Goal: Task Accomplishment & Management: Manage account settings

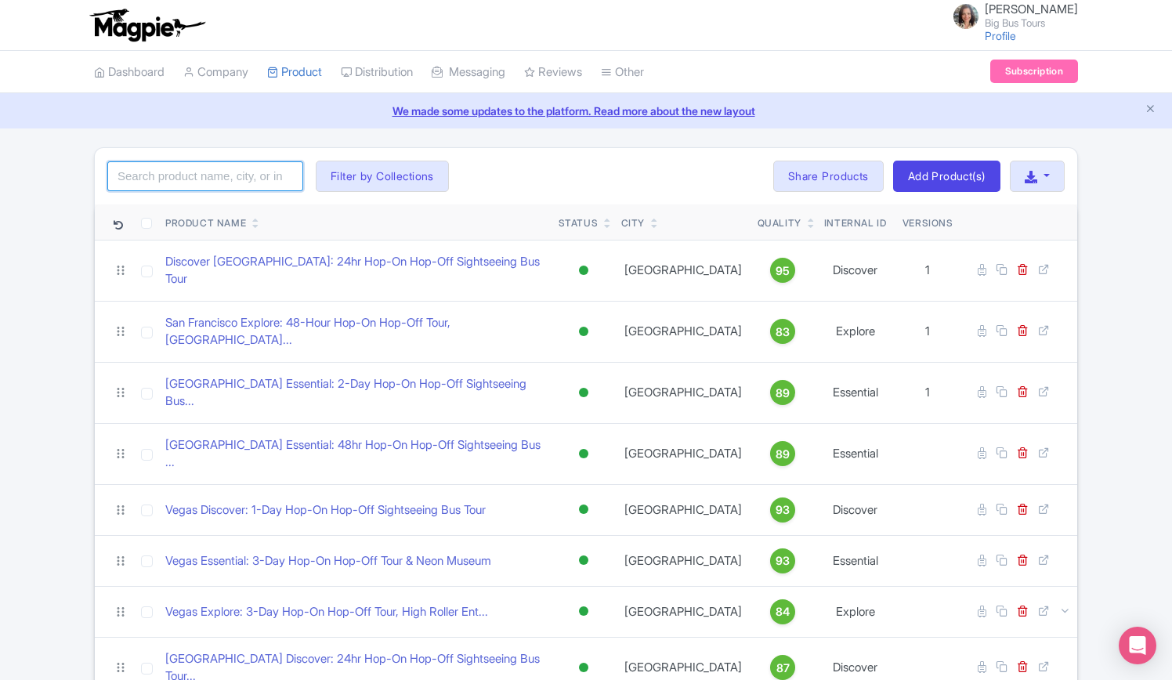
click at [232, 173] on input "search" at bounding box center [205, 176] width 196 height 30
type input "berlin"
click button "Search" at bounding box center [0, 0] width 0 height 0
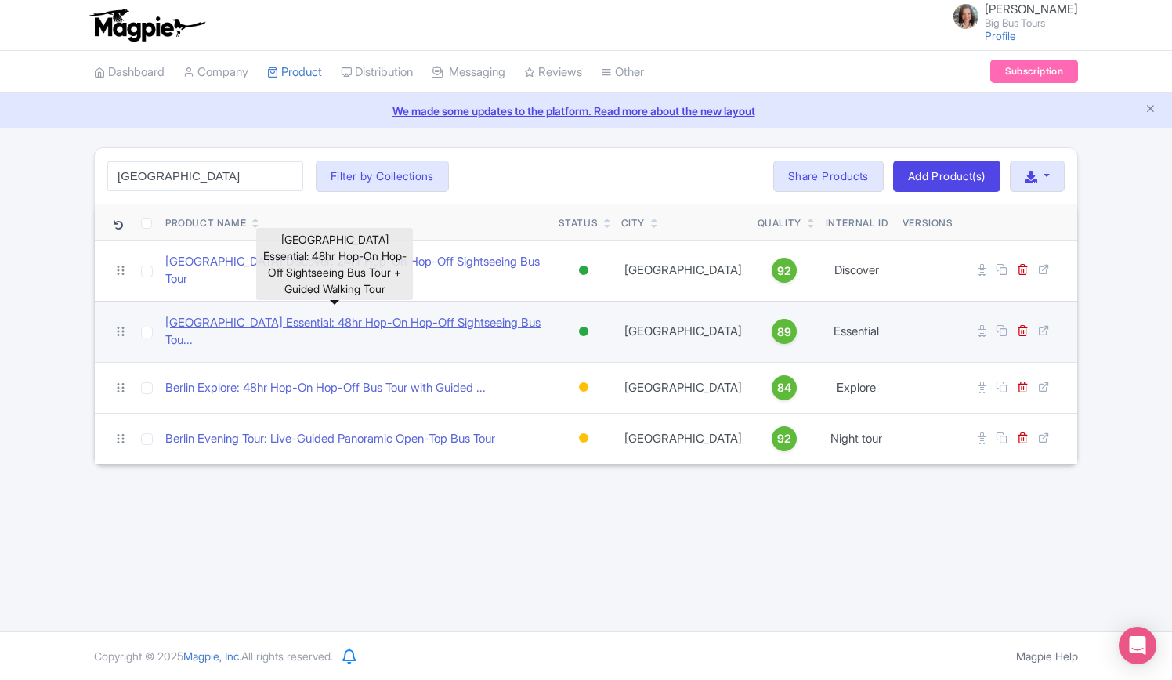
click at [283, 314] on link "Berlin Essential: 48hr Hop-On Hop-Off Sightseeing Bus Tou..." at bounding box center [355, 331] width 381 height 35
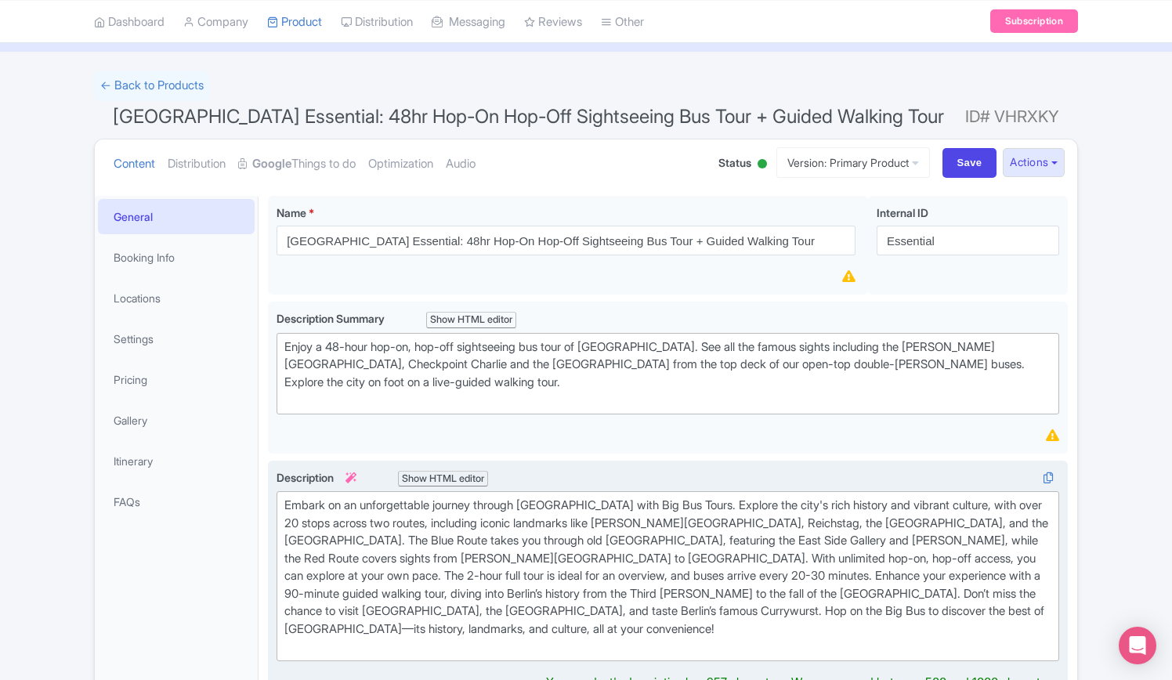
scroll to position [392, 0]
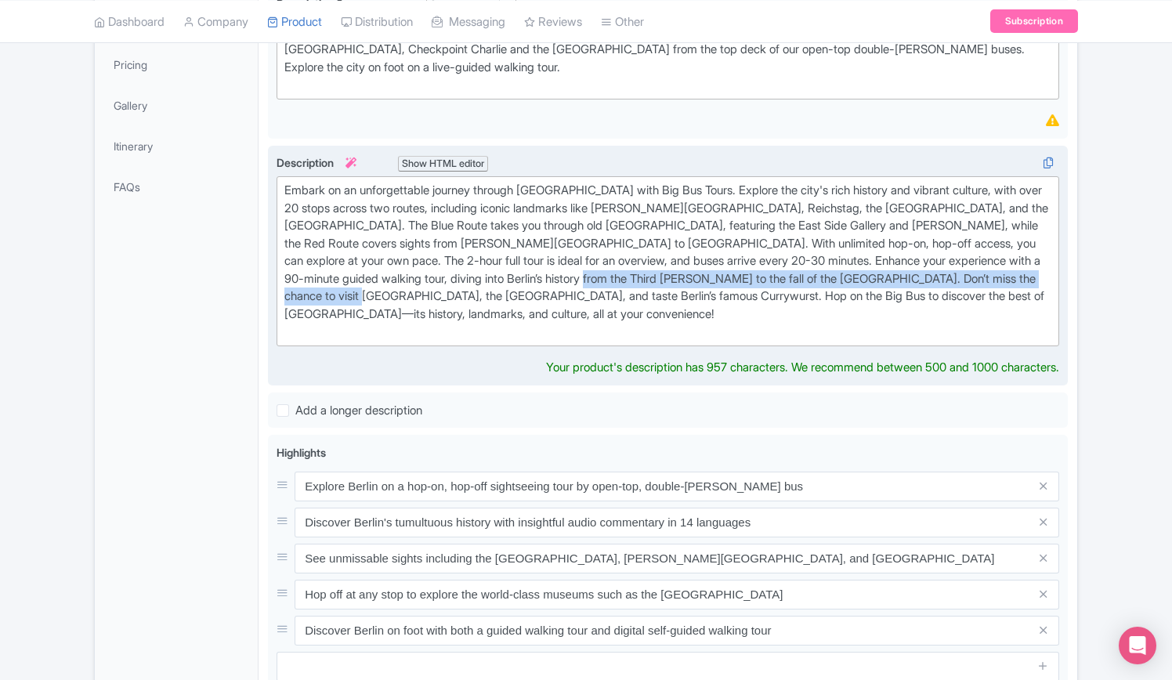
drag, startPoint x: 639, startPoint y: 277, endPoint x: 435, endPoint y: 287, distance: 204.7
click at [435, 287] on div "Embark on an unforgettable journey through Berlin with Big Bus Tours. Explore t…" at bounding box center [667, 261] width 767 height 159
type trix-editor "<div>&nbsp;Embark on an unforgettable journey through Berlin with Big Bus Tours…"
copy div "Don’t miss the chance to visit Museum Island, the DDR Museum, and taste Berlin’…"
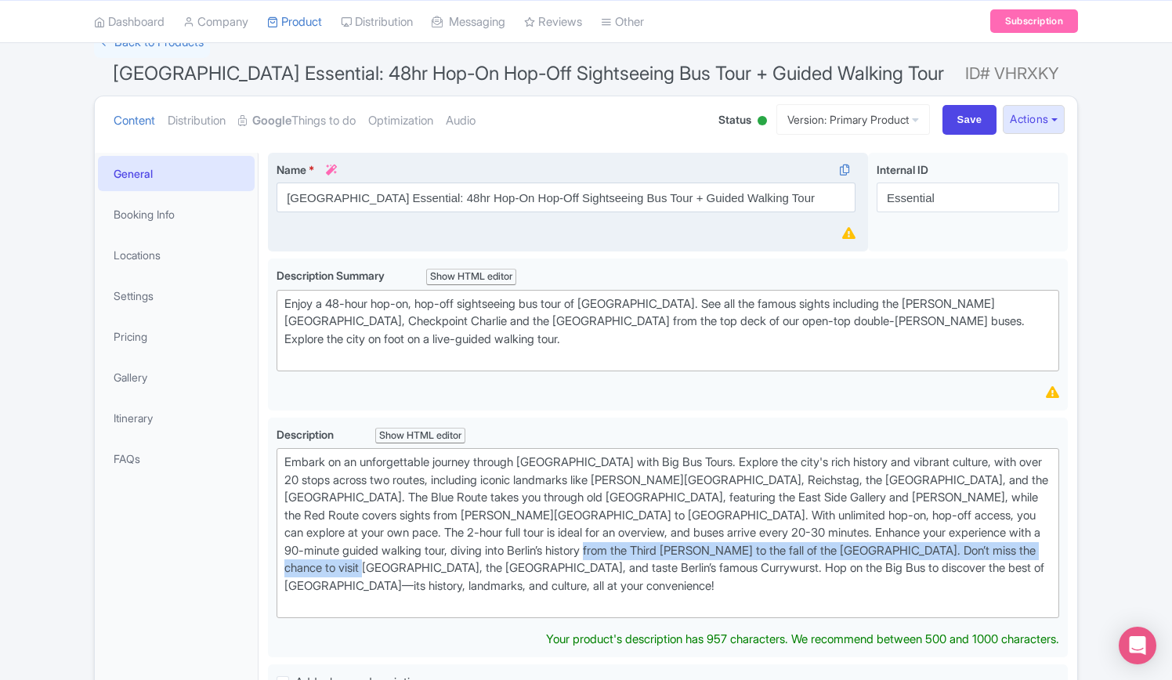
scroll to position [0, 0]
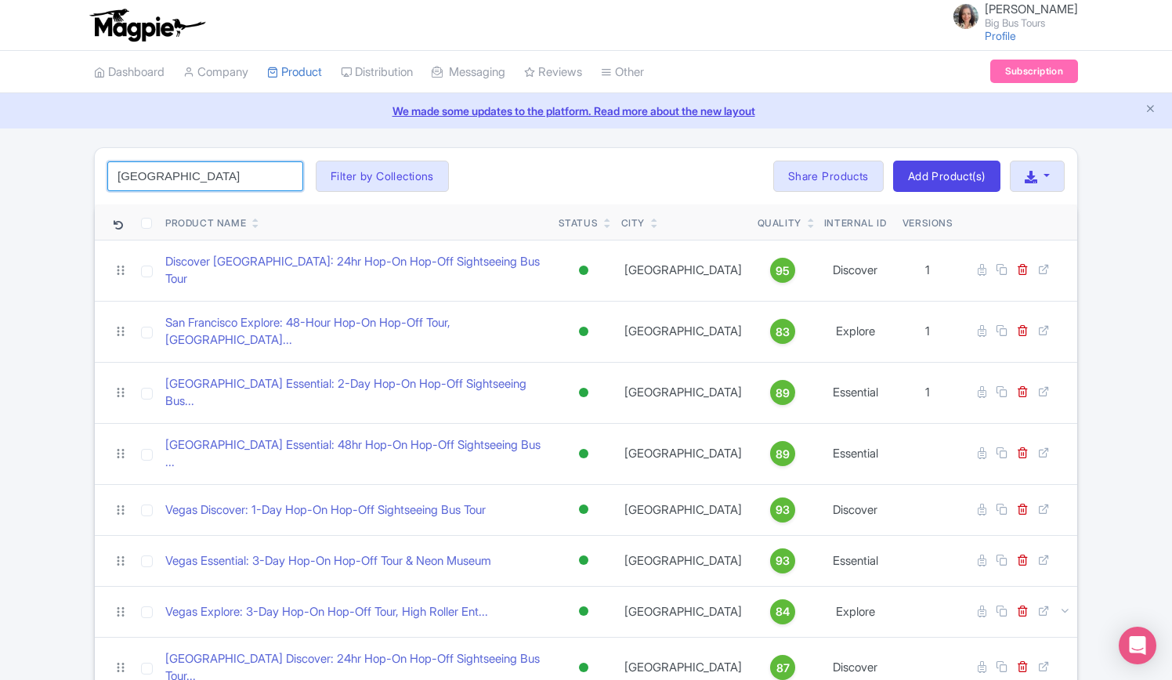
drag, startPoint x: 213, startPoint y: 170, endPoint x: 216, endPoint y: 154, distance: 16.0
click at [213, 170] on input "berlin" at bounding box center [205, 176] width 196 height 30
click button "Search" at bounding box center [0, 0] width 0 height 0
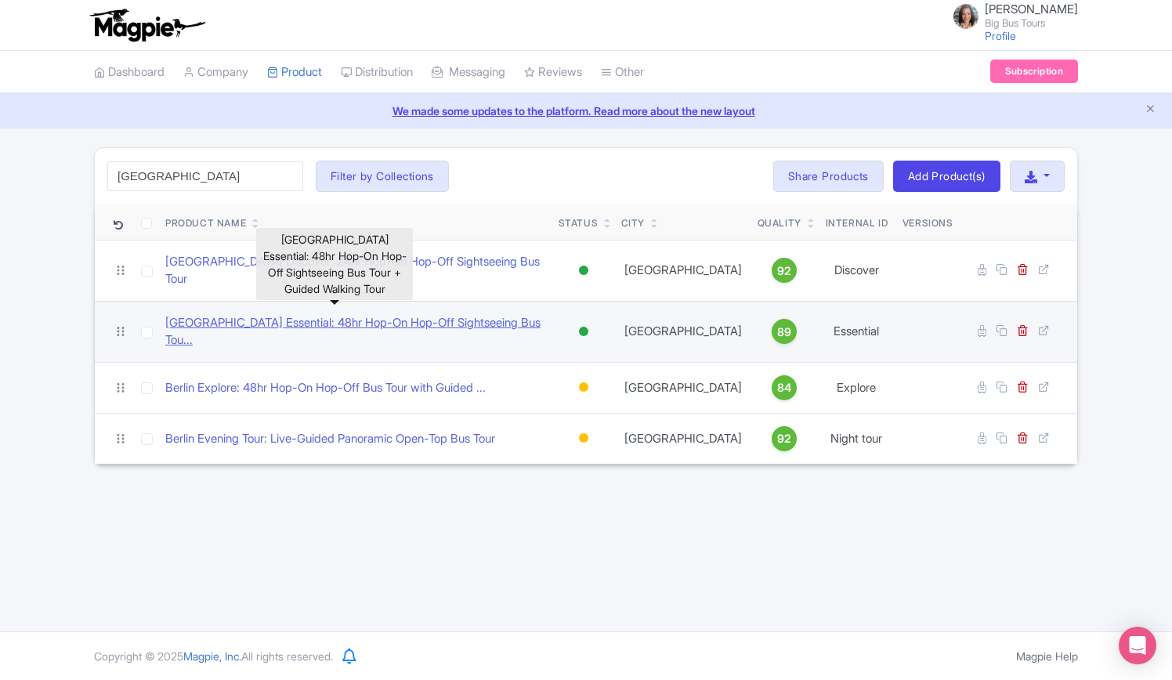
click at [367, 314] on link "Berlin Essential: 48hr Hop-On Hop-Off Sightseeing Bus Tou..." at bounding box center [355, 331] width 381 height 35
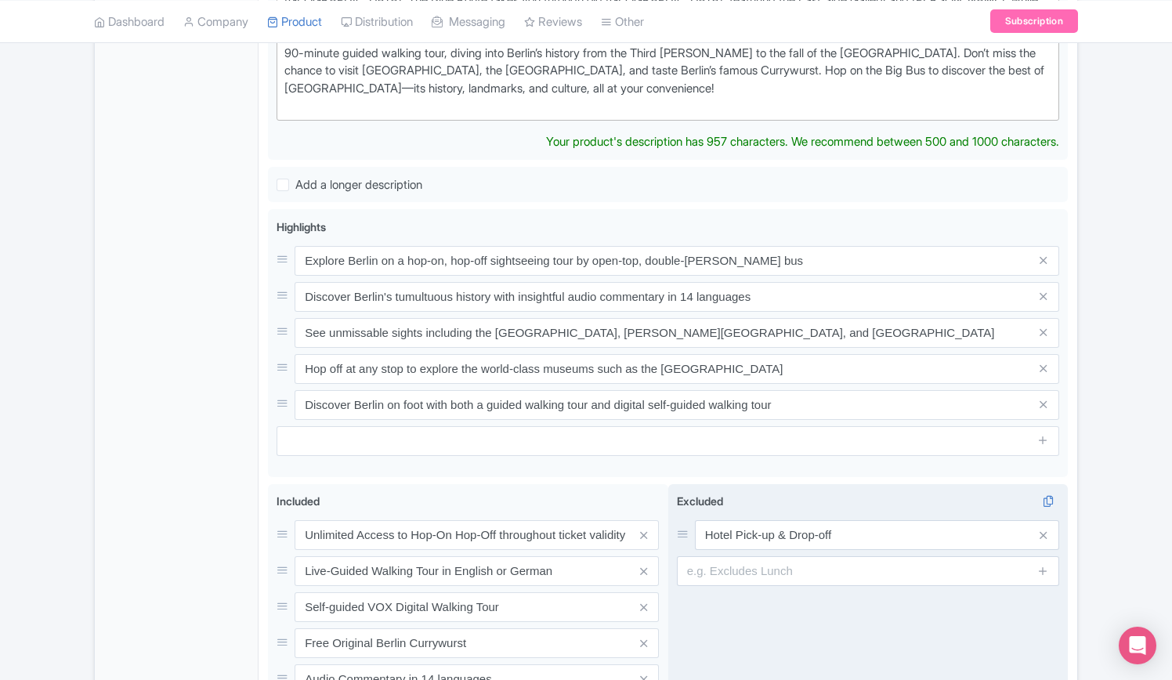
scroll to position [705, 0]
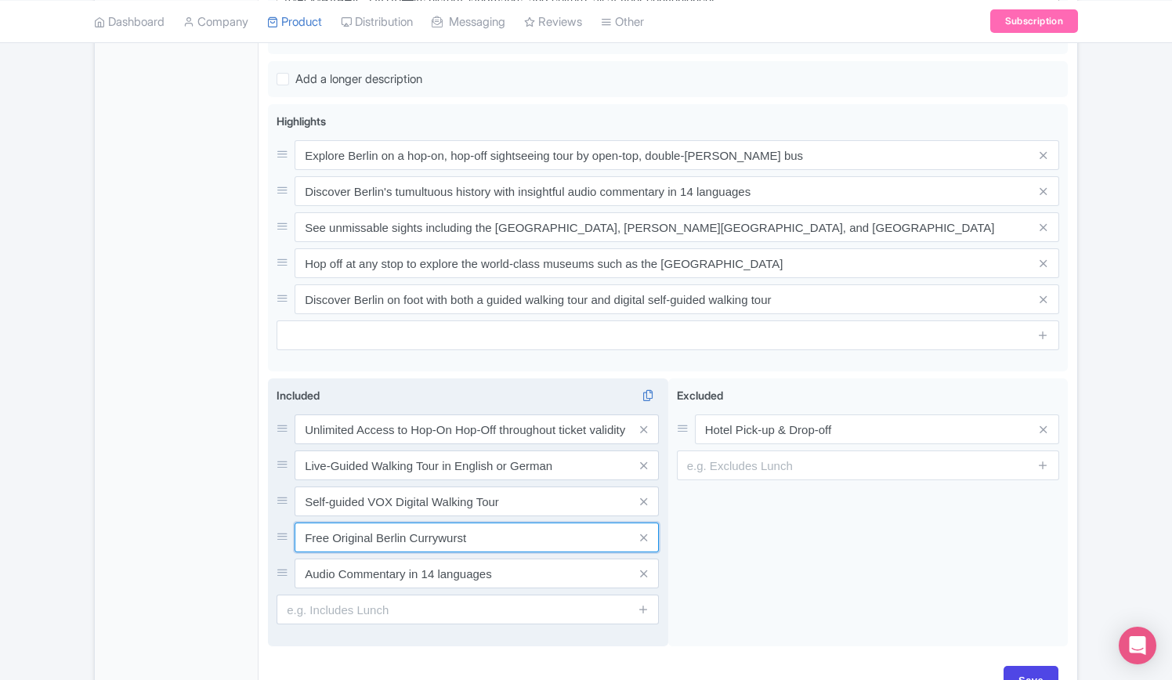
drag, startPoint x: 494, startPoint y: 535, endPoint x: 270, endPoint y: 531, distance: 224.1
click at [270, 531] on div "Included i Unlimited Access to Hop-On Hop-Off throughout ticket validity (48hr)…" at bounding box center [468, 512] width 400 height 268
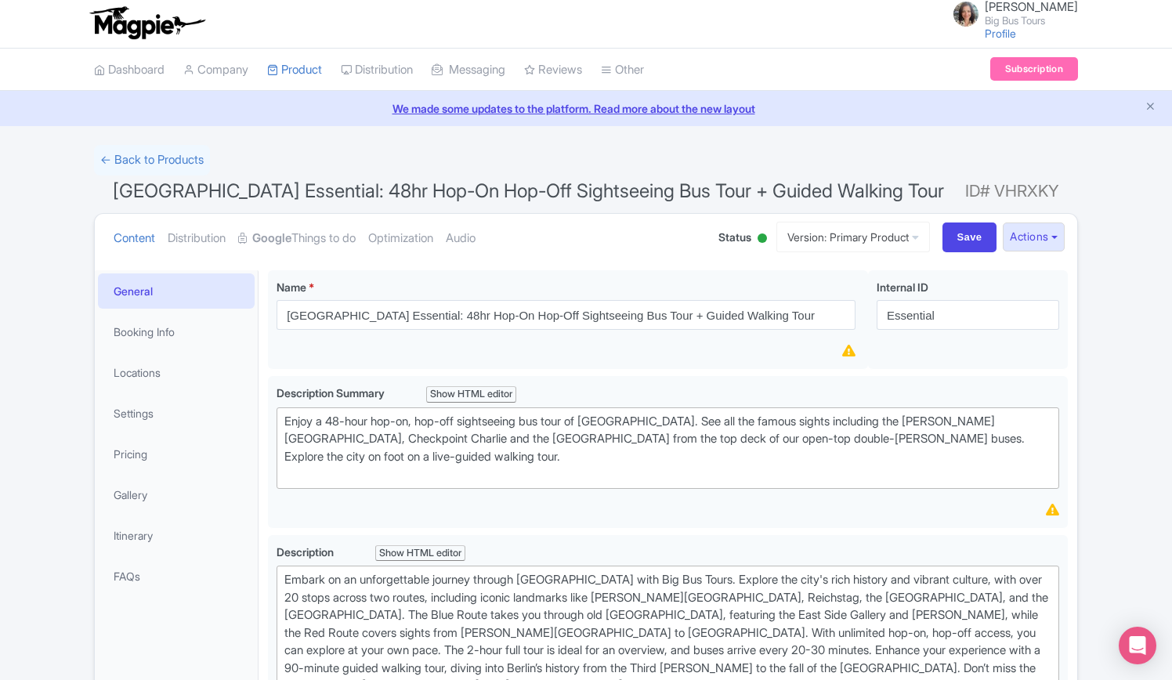
scroll to position [0, 0]
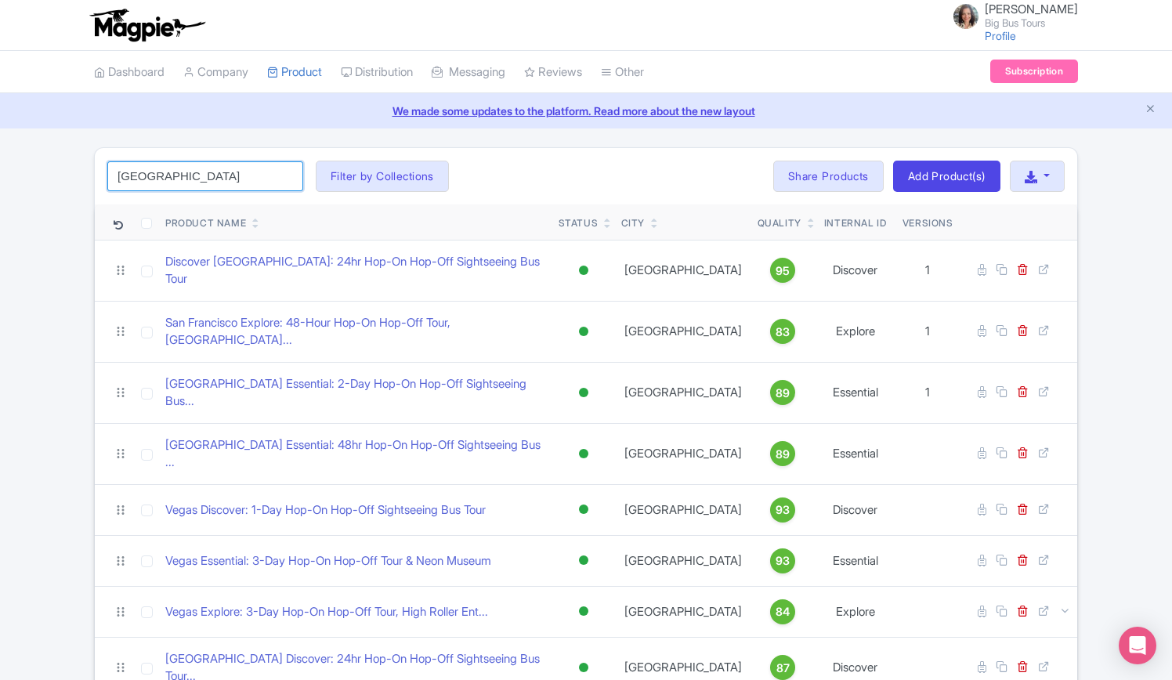
drag, startPoint x: 182, startPoint y: 170, endPoint x: 185, endPoint y: 156, distance: 14.4
click at [182, 170] on input "berlin" at bounding box center [205, 176] width 196 height 30
type input "berlin"
click button "Search" at bounding box center [0, 0] width 0 height 0
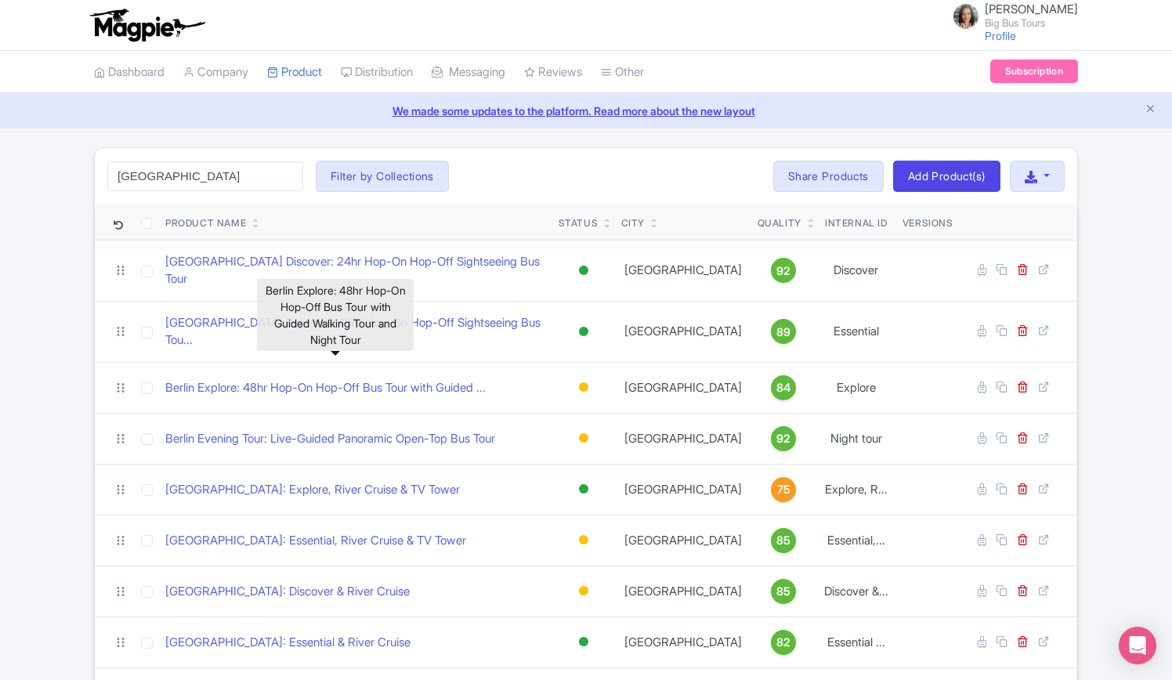
click at [556, 165] on div "berlin Search Filter by Collections Andrew Brand License Brian Combos Core Prod…" at bounding box center [586, 176] width 982 height 56
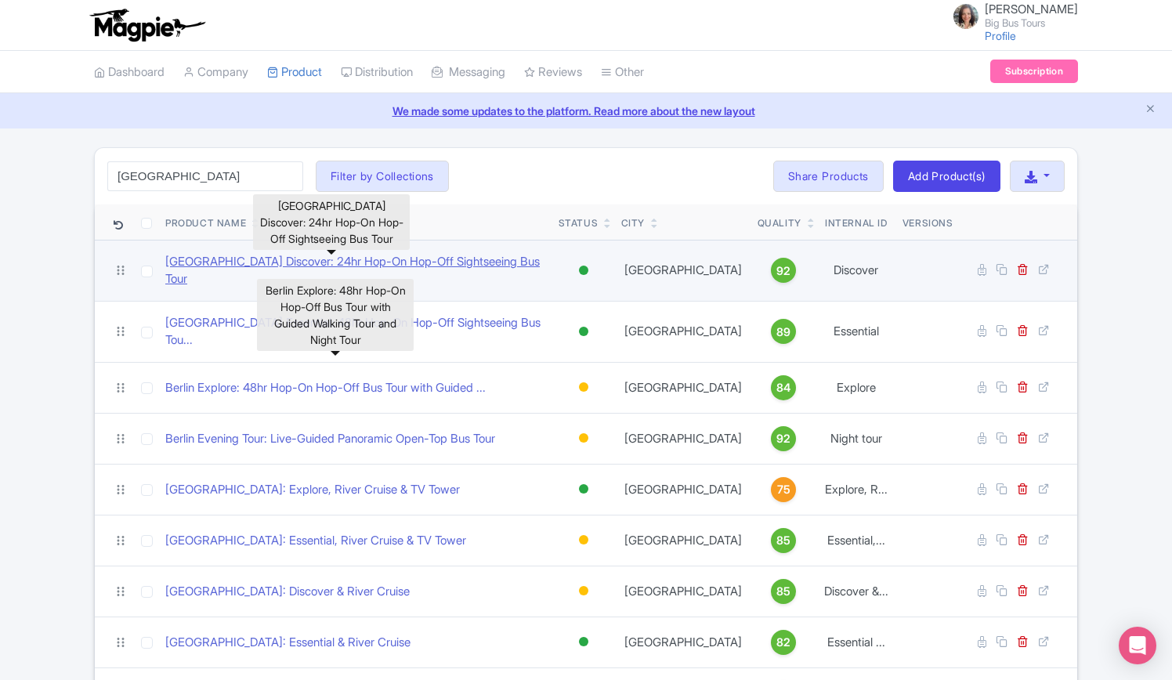
click at [292, 266] on link "[GEOGRAPHIC_DATA] Discover: 24hr Hop-On Hop-Off Sightseeing Bus Tour" at bounding box center [355, 270] width 381 height 35
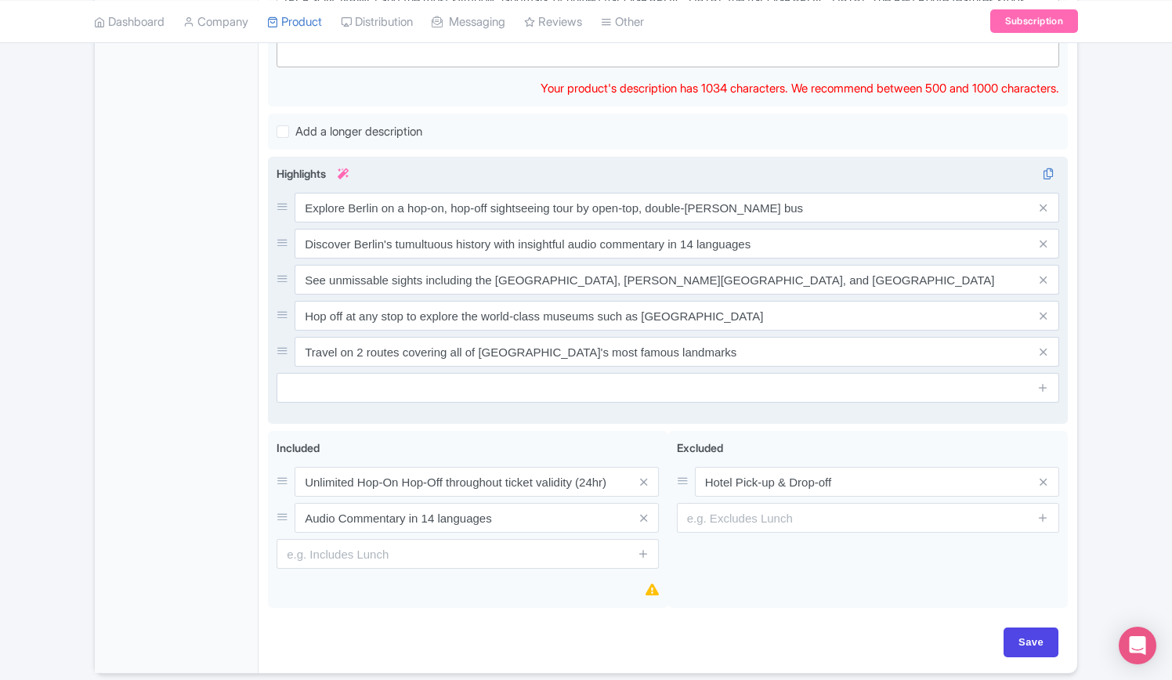
scroll to position [710, 0]
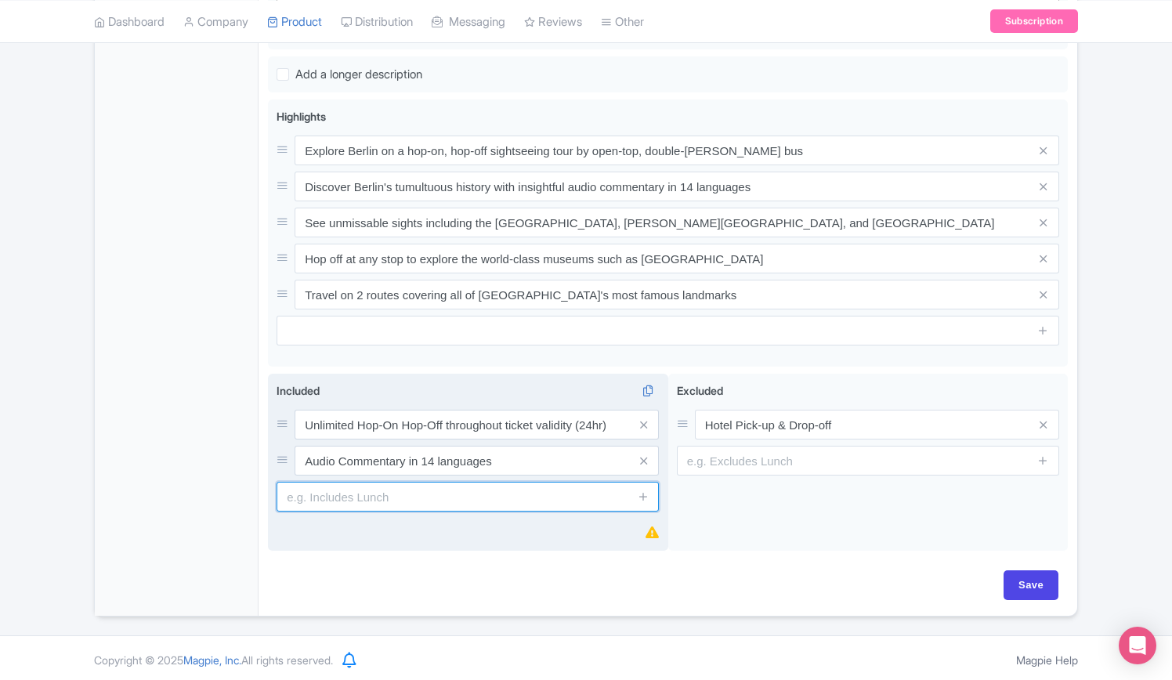
click at [439, 500] on input "text" at bounding box center [468, 497] width 382 height 30
paste input "Free Original Berlin Currywurst"
type input "Free Original Berlin Currywurst"
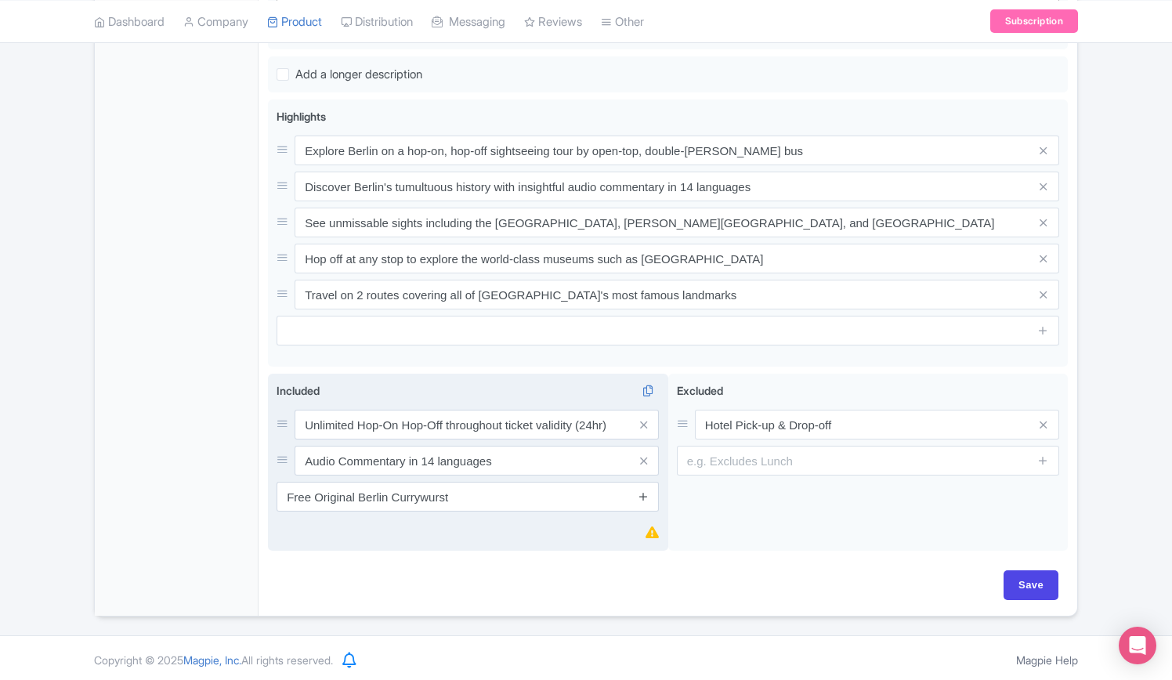
click at [639, 495] on icon at bounding box center [644, 496] width 12 height 12
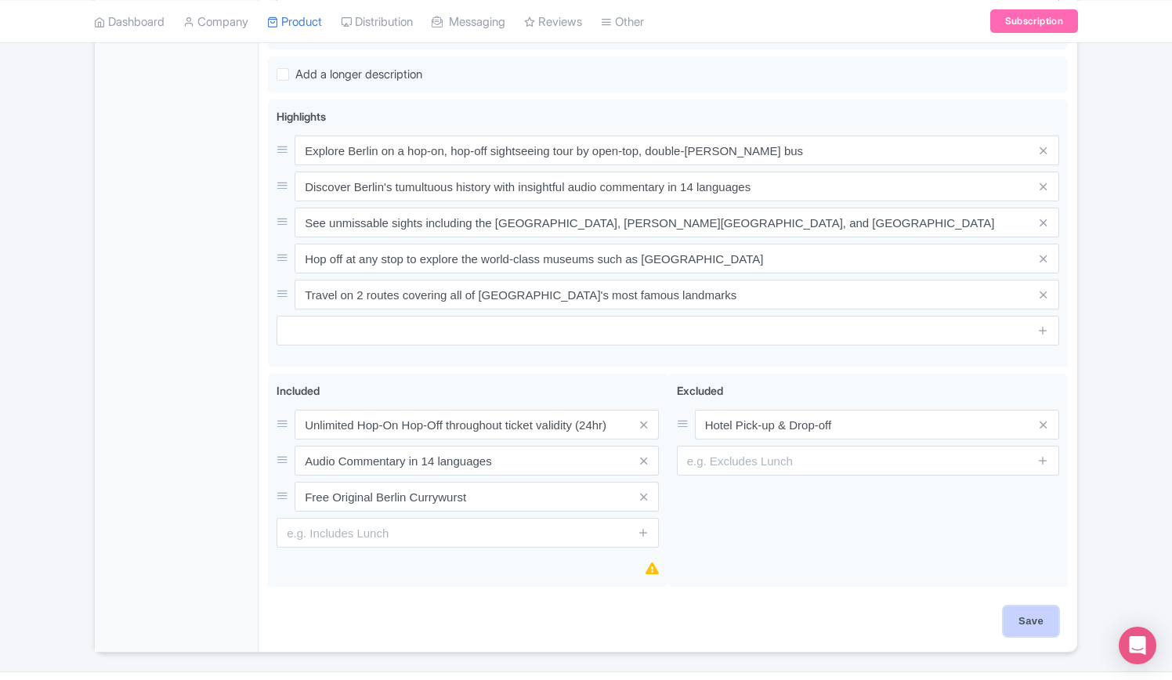
click at [1010, 617] on input "Save" at bounding box center [1031, 621] width 55 height 30
type input "Saving..."
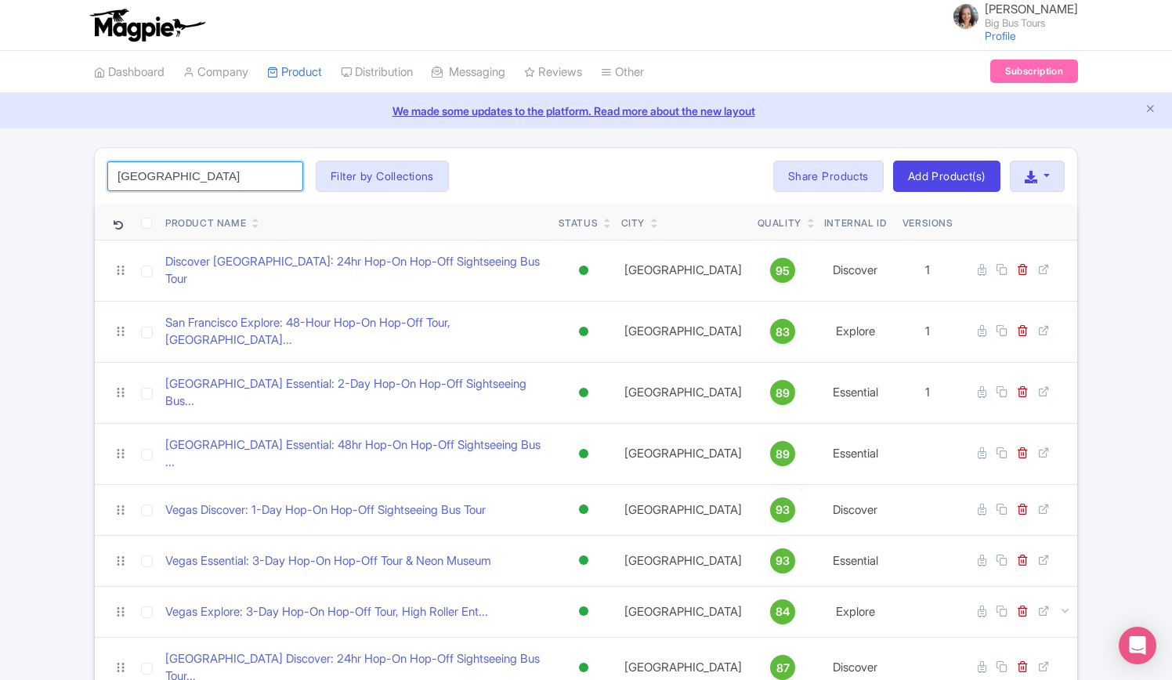
click at [192, 178] on input "berlin" at bounding box center [205, 176] width 196 height 30
click button "Search" at bounding box center [0, 0] width 0 height 0
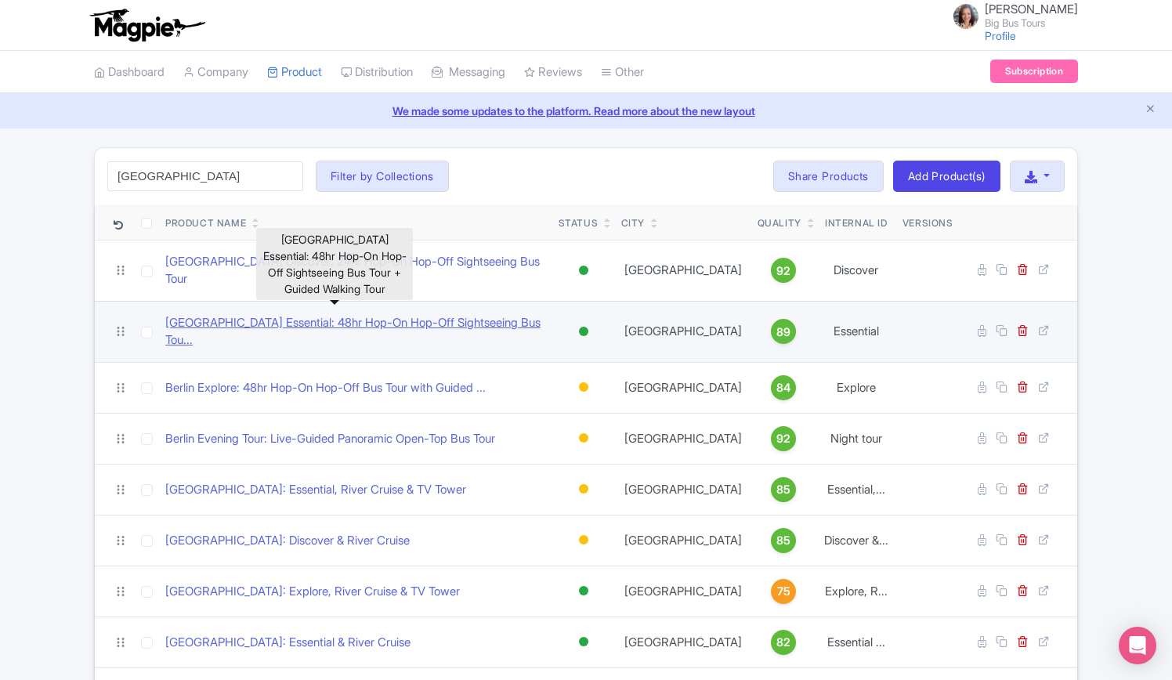
click at [459, 317] on link "Berlin Essential: 48hr Hop-On Hop-Off Sightseeing Bus Tou..." at bounding box center [355, 331] width 381 height 35
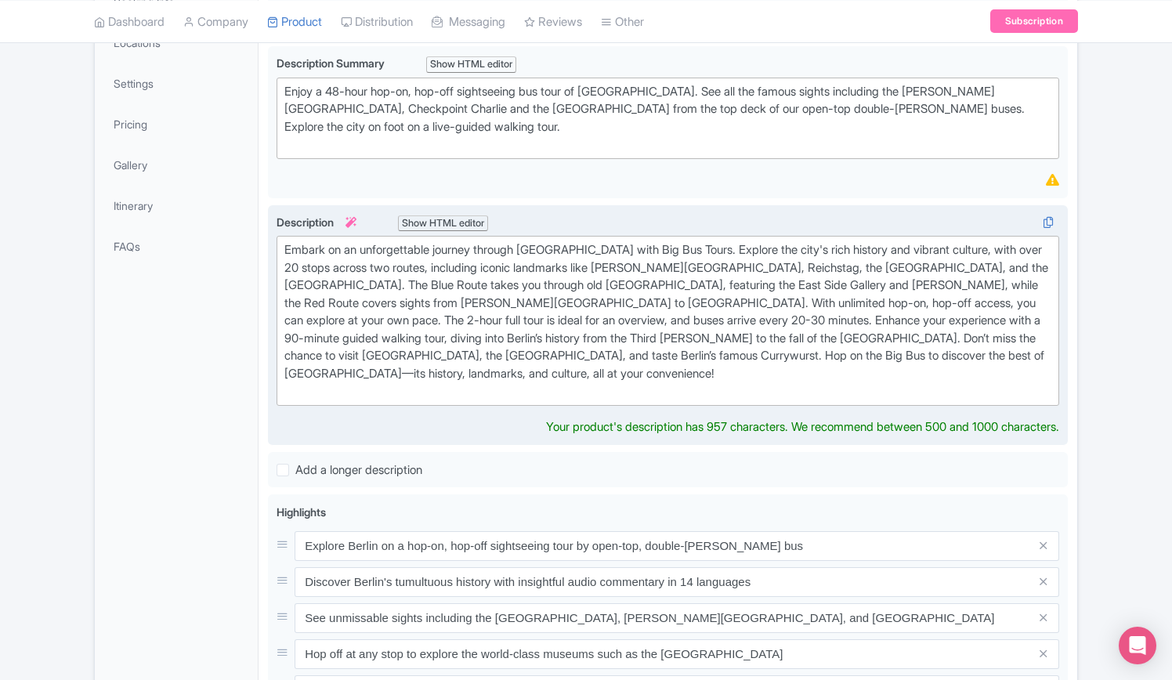
scroll to position [157, 0]
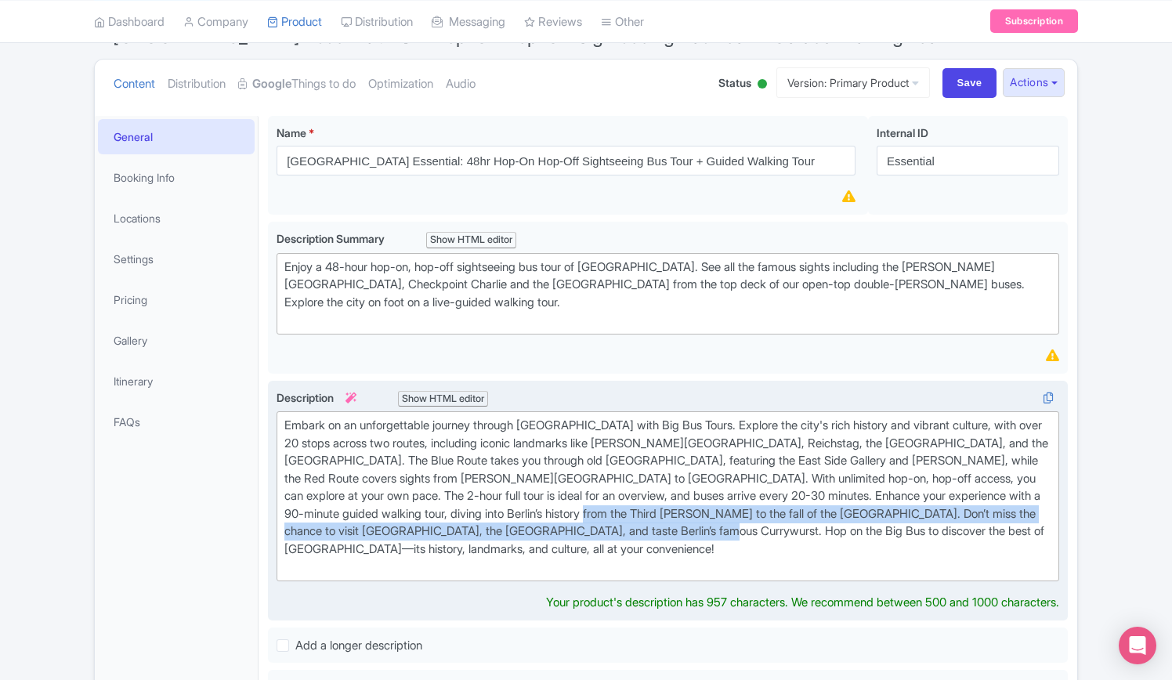
drag, startPoint x: 638, startPoint y: 508, endPoint x: 776, endPoint y: 519, distance: 139.1
click at [776, 519] on div "Embark on an unforgettable journey through [GEOGRAPHIC_DATA] with Big Bus Tours…" at bounding box center [667, 496] width 767 height 159
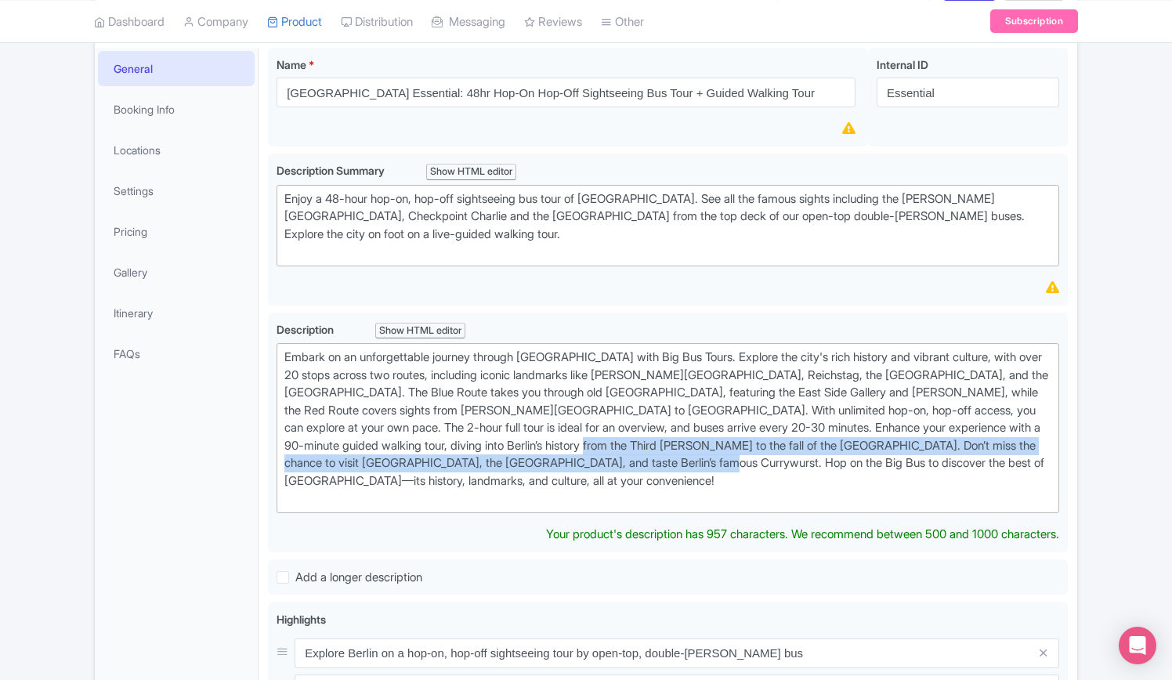
scroll to position [0, 0]
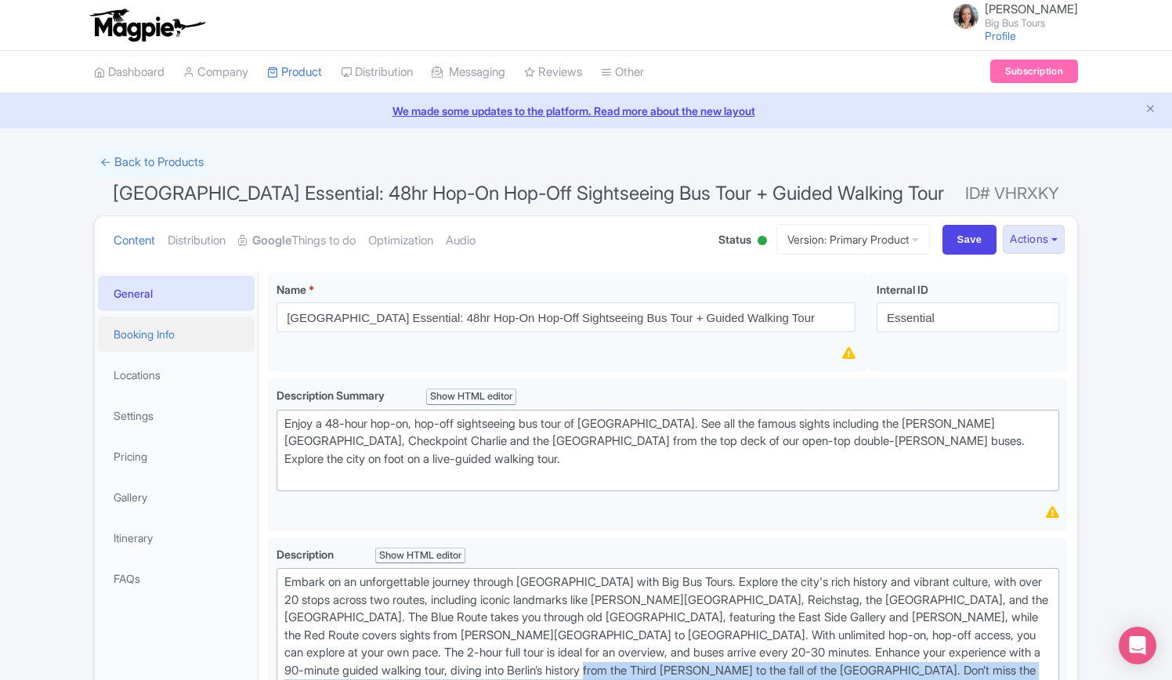
click at [143, 336] on link "Booking Info" at bounding box center [176, 334] width 157 height 35
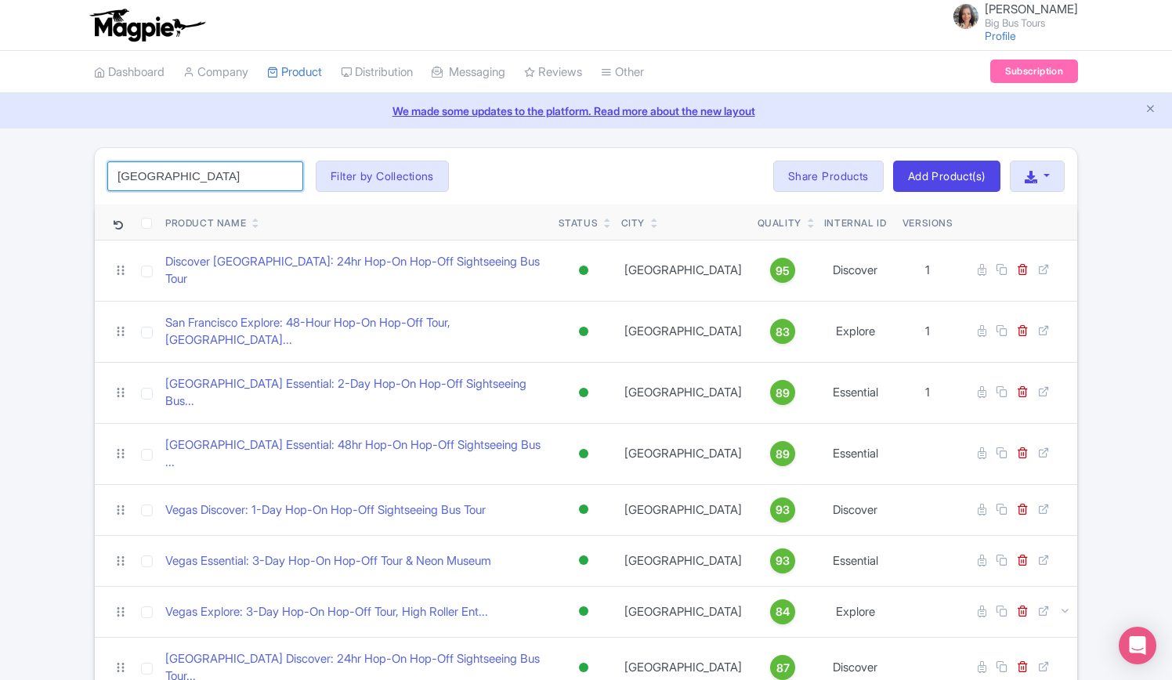
click at [190, 168] on input "berlin" at bounding box center [205, 176] width 196 height 30
click button "Search" at bounding box center [0, 0] width 0 height 0
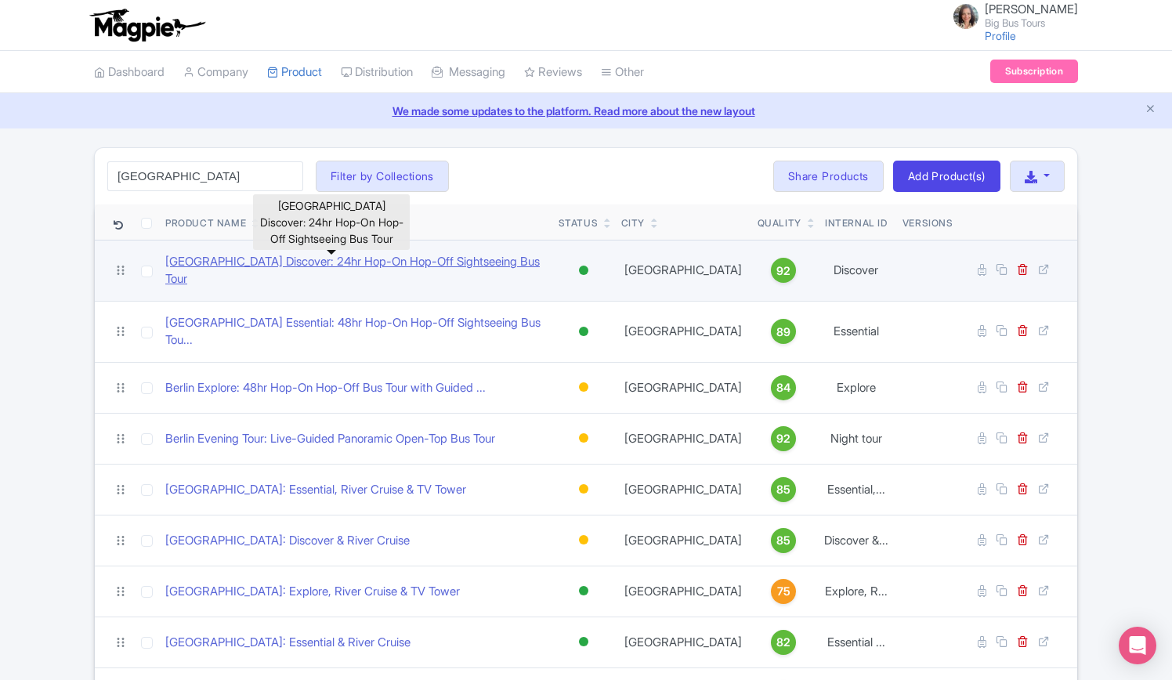
click at [472, 259] on link "Berlin Discover: 24hr Hop-On Hop-Off Sightseeing Bus Tour" at bounding box center [355, 270] width 381 height 35
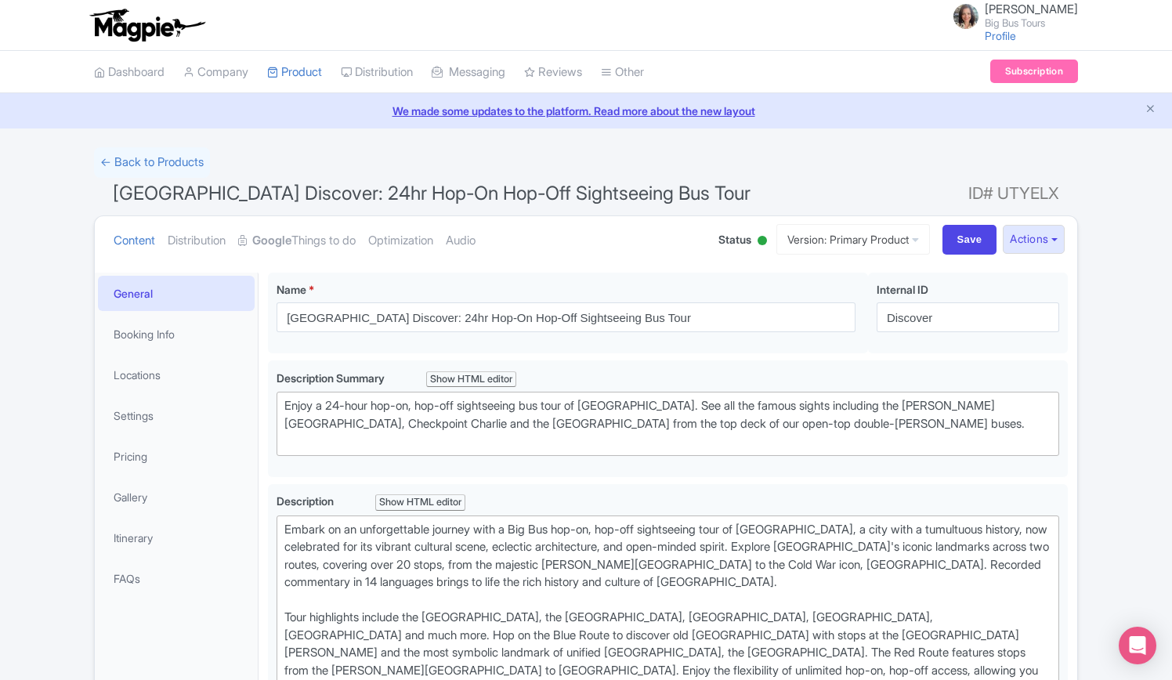
drag, startPoint x: 128, startPoint y: 167, endPoint x: 136, endPoint y: 184, distance: 19.3
click at [128, 167] on link "← Back to Products" at bounding box center [152, 162] width 116 height 31
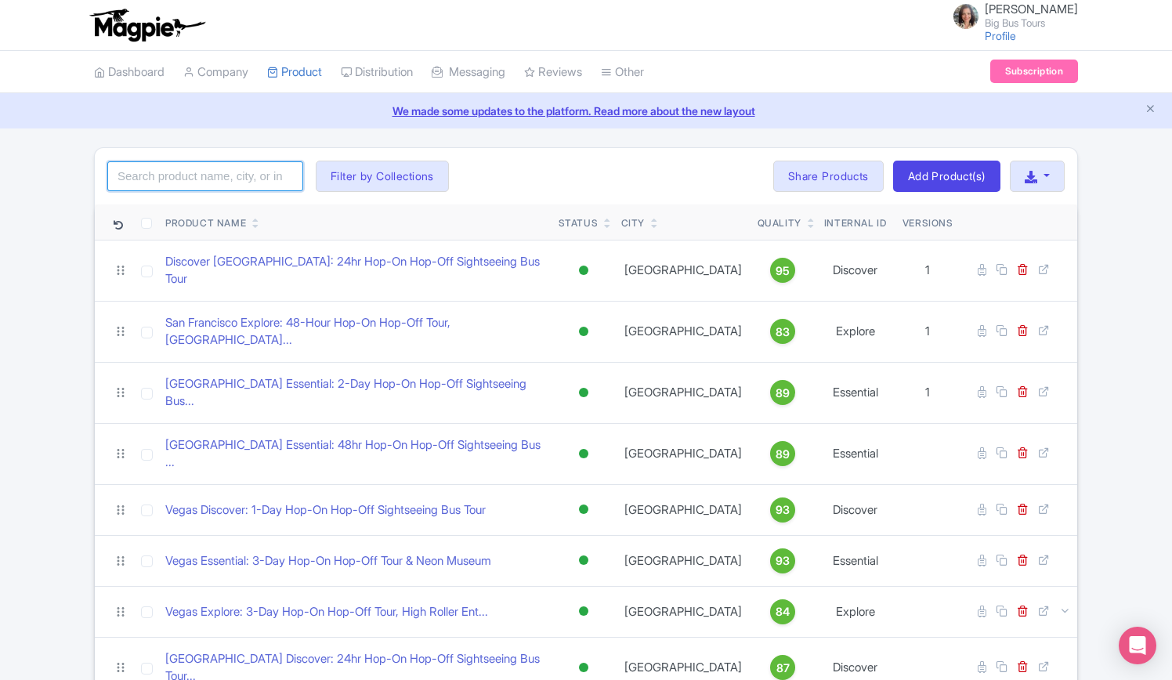
click at [191, 170] on input "search" at bounding box center [205, 176] width 196 height 30
type input "[GEOGRAPHIC_DATA]"
click button "Search" at bounding box center [0, 0] width 0 height 0
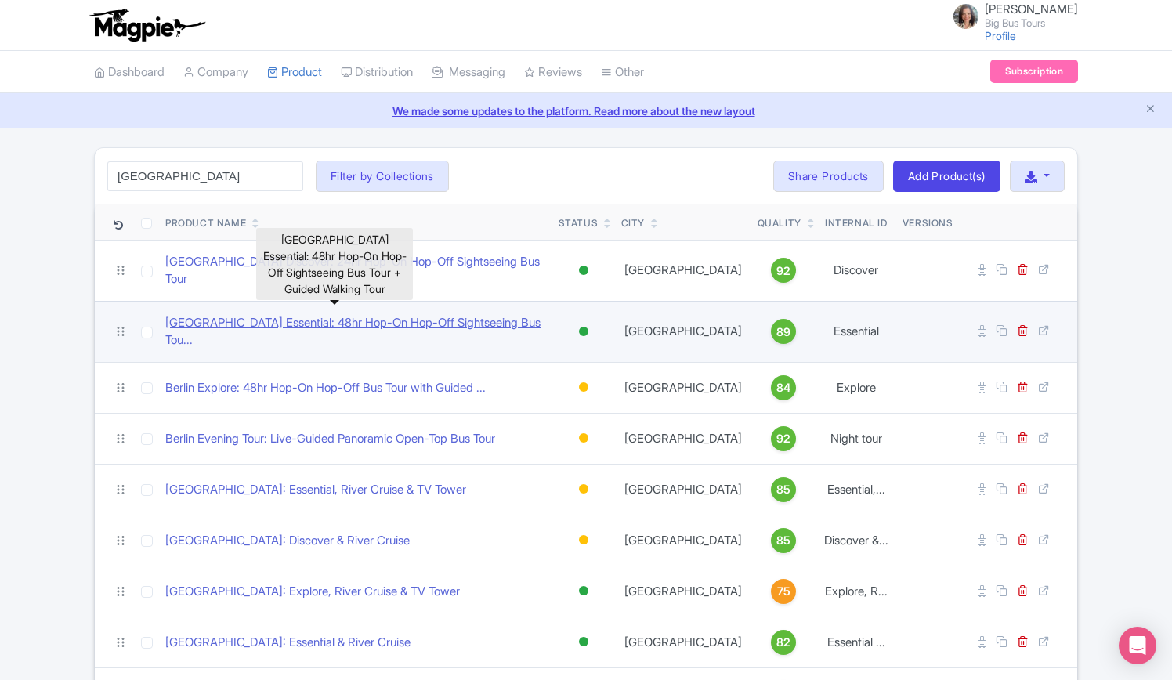
click at [448, 318] on link "[GEOGRAPHIC_DATA] Essential: 48hr Hop-On Hop-Off Sightseeing Bus Tou..." at bounding box center [355, 331] width 381 height 35
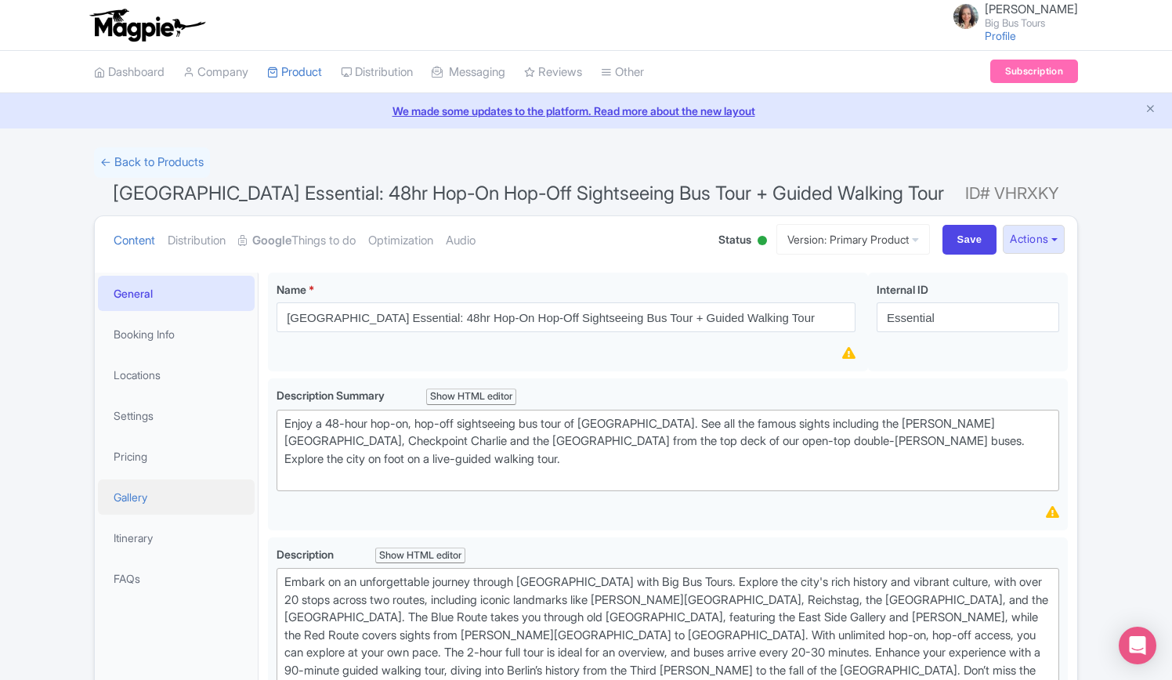
click at [142, 501] on link "Gallery" at bounding box center [176, 496] width 157 height 35
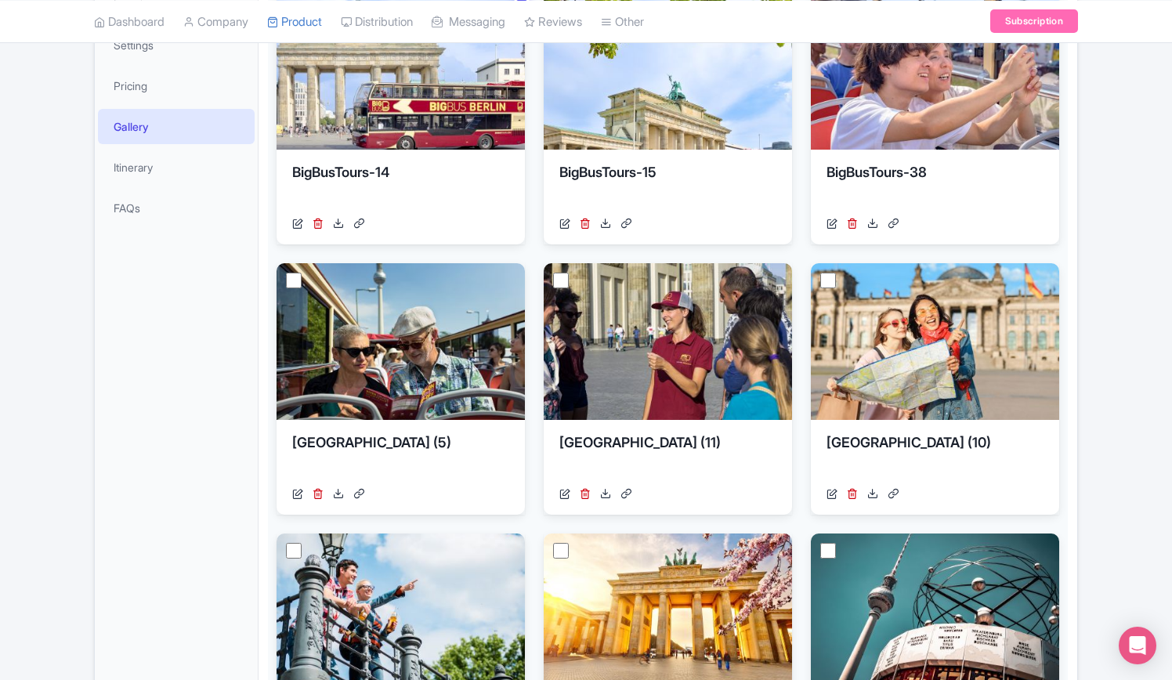
scroll to position [631, 0]
